Goal: Navigation & Orientation: Find specific page/section

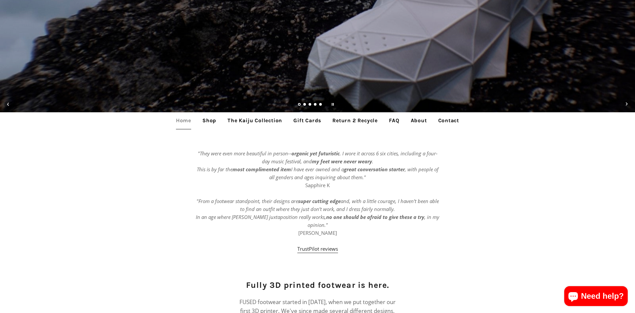
scroll to position [191, 0]
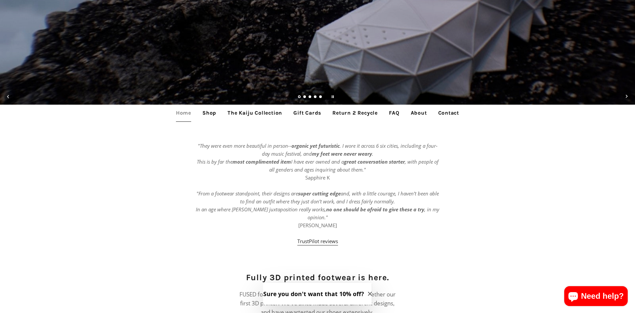
click at [352, 112] on link "Return 2 Recycle" at bounding box center [355, 113] width 55 height 17
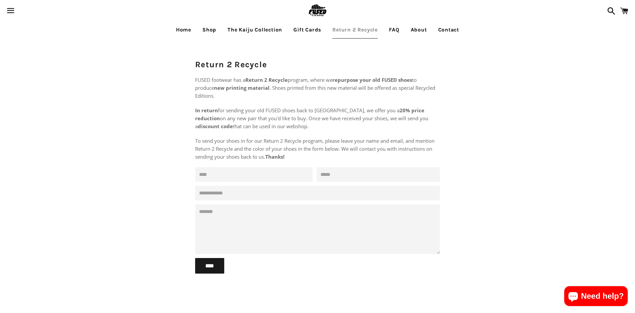
click at [255, 28] on link "The Kaiju Collection" at bounding box center [255, 30] width 65 height 17
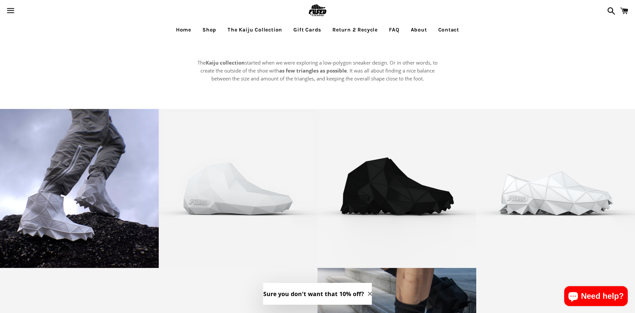
click at [410, 30] on link "About" at bounding box center [419, 30] width 26 height 17
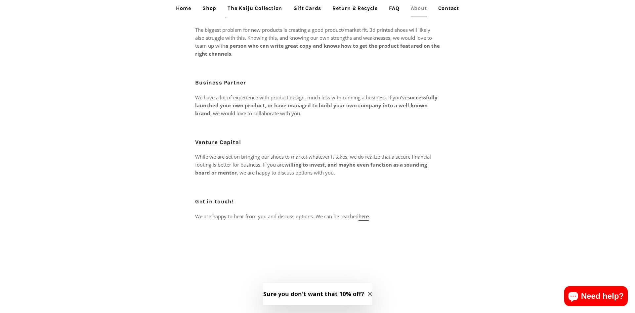
scroll to position [260, 0]
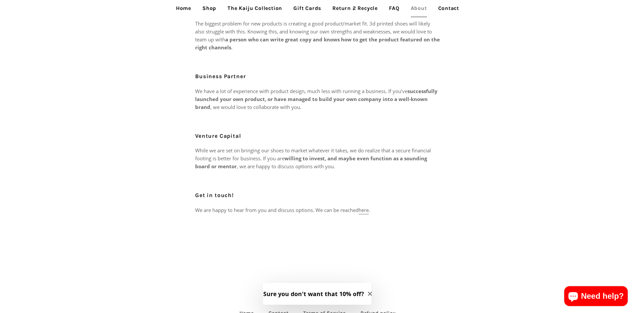
click at [369, 207] on link "here" at bounding box center [364, 211] width 10 height 8
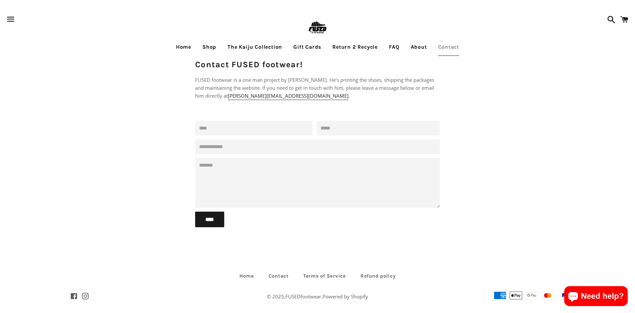
click at [177, 48] on link "Home" at bounding box center [183, 47] width 25 height 17
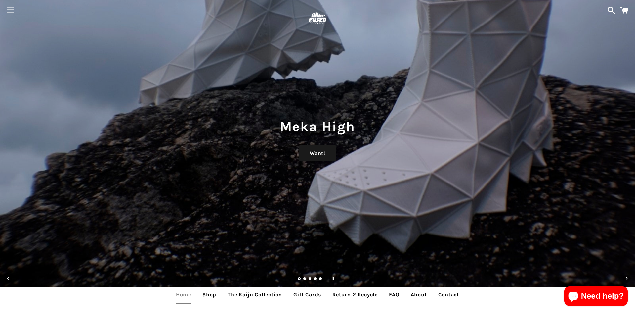
scroll to position [9, 0]
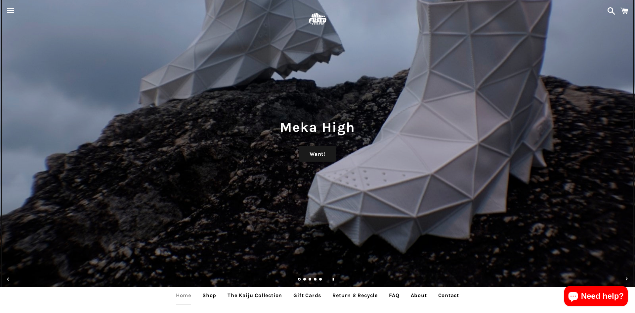
drag, startPoint x: 411, startPoint y: 151, endPoint x: 0, endPoint y: 118, distance: 412.7
click at [0, 118] on div "Meka High Want!" at bounding box center [317, 147] width 635 height 313
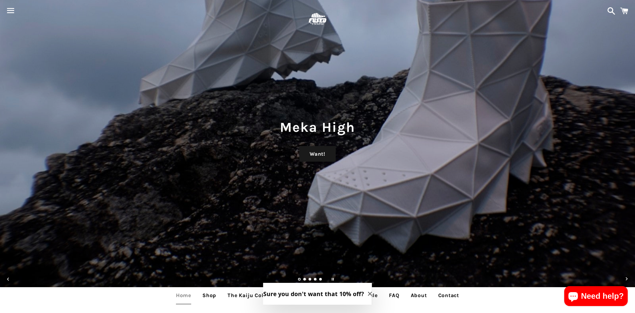
click at [305, 279] on link "Load slide 2" at bounding box center [304, 279] width 3 height 3
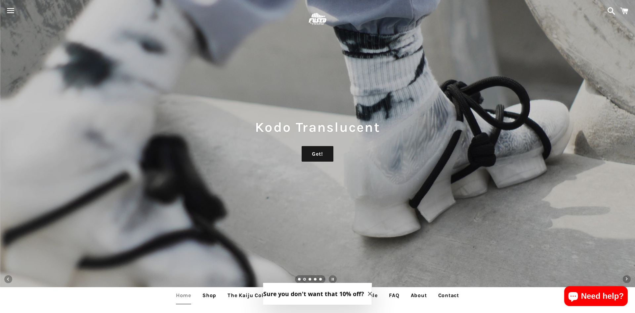
click at [311, 279] on link "Load slide 3" at bounding box center [310, 279] width 3 height 3
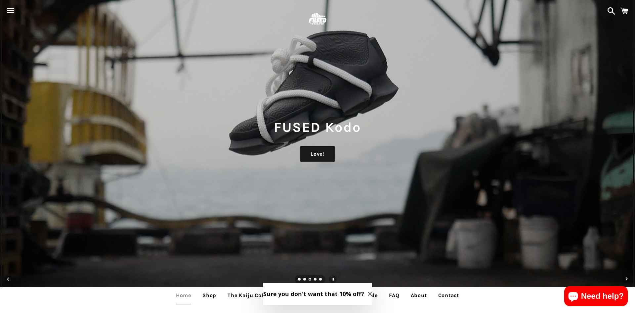
click at [318, 279] on ul "slideshow" at bounding box center [310, 279] width 30 height 8
click at [321, 281] on ul "slideshow" at bounding box center [310, 279] width 30 height 8
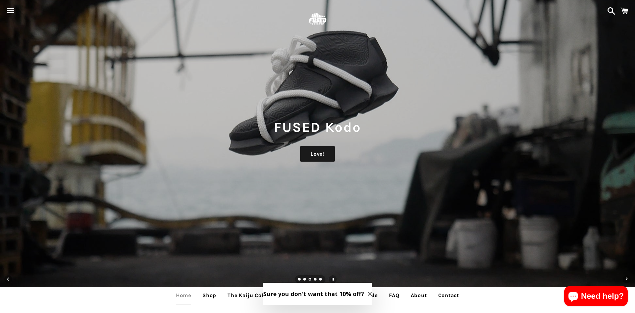
click at [320, 278] on link "Load slide 5" at bounding box center [320, 279] width 3 height 3
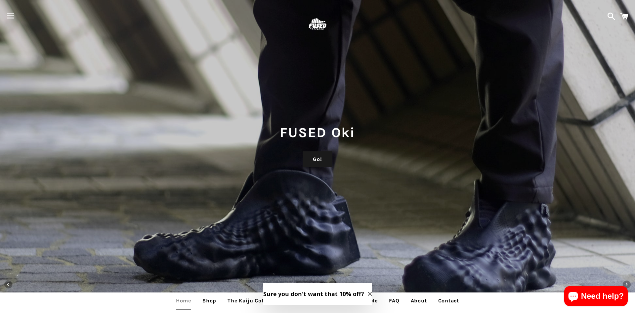
scroll to position [10, 0]
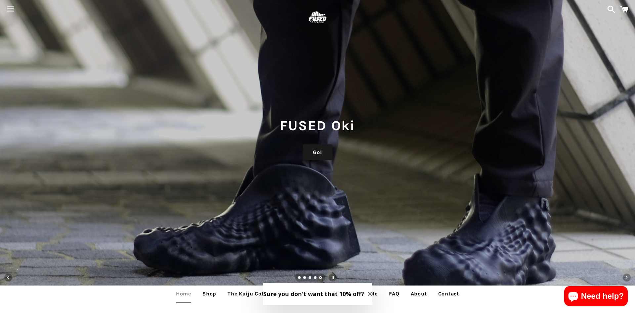
click at [195, 297] on ul "Home Shop The Kaiju Collection Gift Cards Return 2 Recycle FAQ About Contact" at bounding box center [317, 293] width 635 height 17
click at [193, 296] on link "Home" at bounding box center [183, 293] width 25 height 17
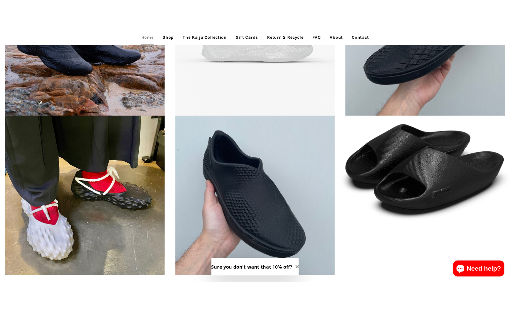
scroll to position [1526, 0]
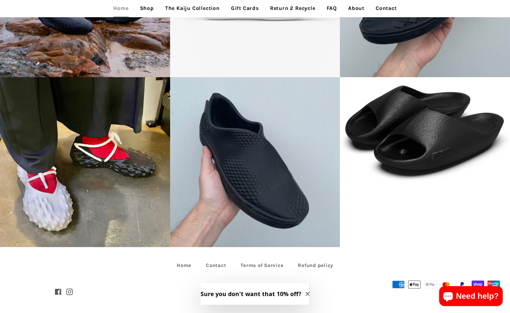
click at [390, 7] on link "Contact" at bounding box center [386, 8] width 31 height 17
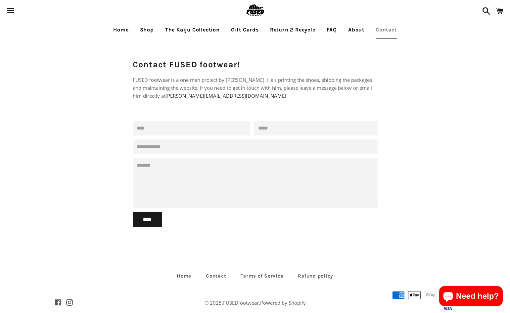
click at [360, 27] on link "About" at bounding box center [356, 30] width 26 height 17
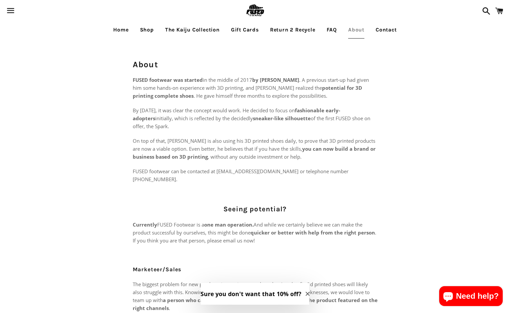
click at [204, 31] on link "The Kaiju Collection" at bounding box center [192, 30] width 65 height 17
